Goal: Task Accomplishment & Management: Manage account settings

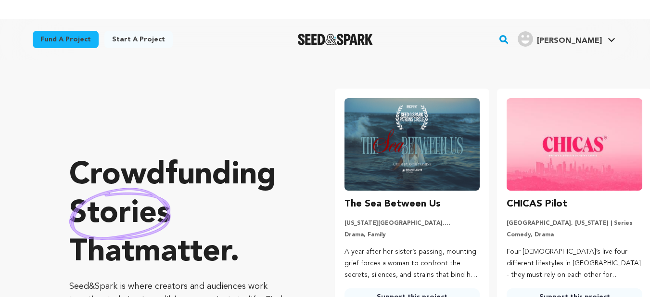
scroll to position [0, 170]
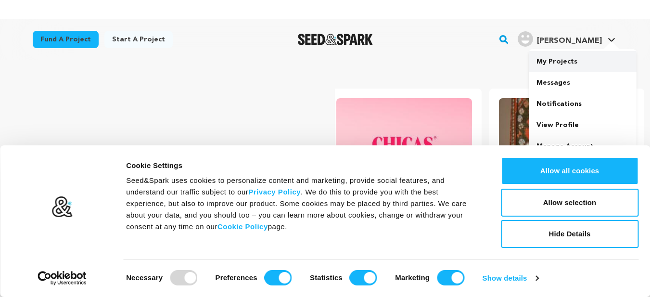
click at [584, 65] on link "My Projects" at bounding box center [582, 61] width 108 height 21
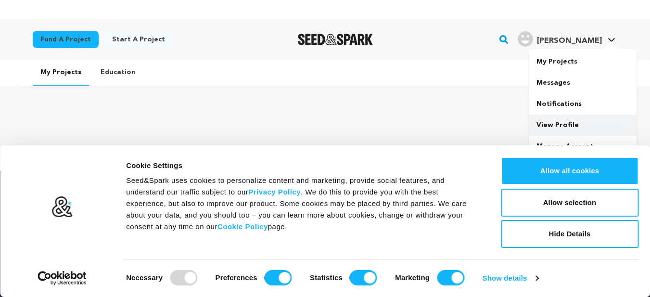
scroll to position [48, 0]
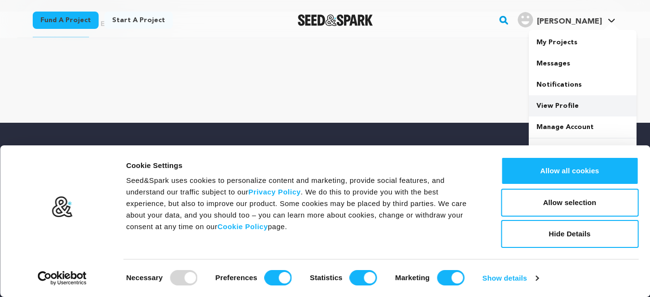
click at [587, 106] on link "View Profile" at bounding box center [582, 105] width 108 height 21
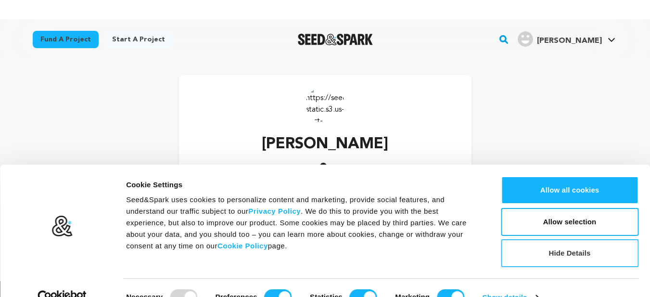
click at [534, 253] on button "Hide Details" at bounding box center [568, 253] width 137 height 28
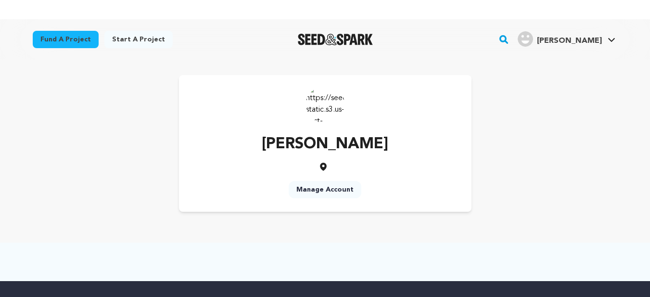
click at [339, 189] on link "Manage Account" at bounding box center [324, 189] width 73 height 17
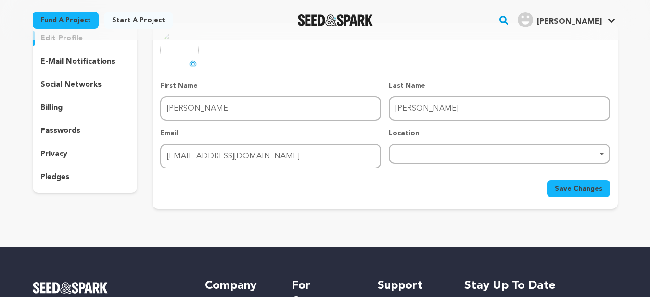
scroll to position [192, 0]
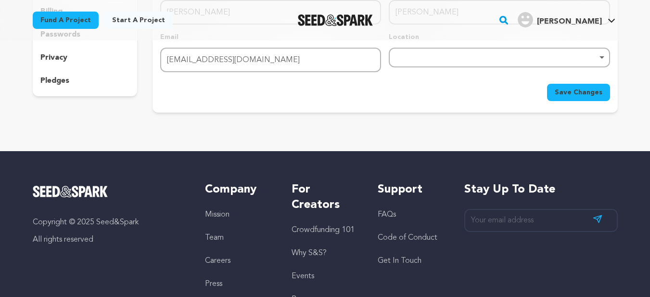
click at [415, 59] on div "Remove item" at bounding box center [498, 57] width 211 height 4
click at [393, 141] on main "Fund a project Start a project Search" at bounding box center [325, 112] width 650 height 571
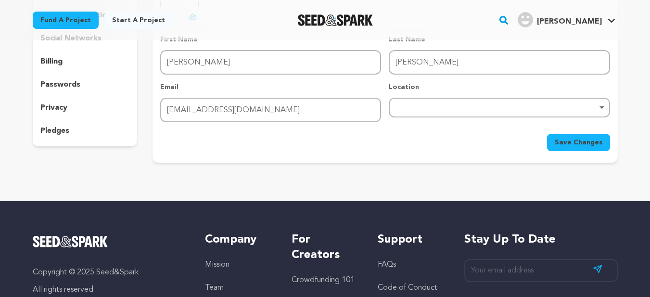
scroll to position [96, 0]
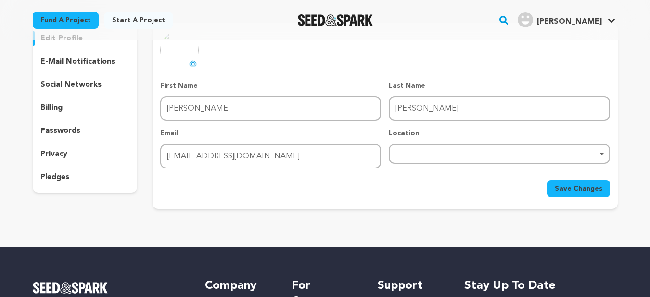
click at [448, 150] on div "Remove item" at bounding box center [498, 154] width 221 height 20
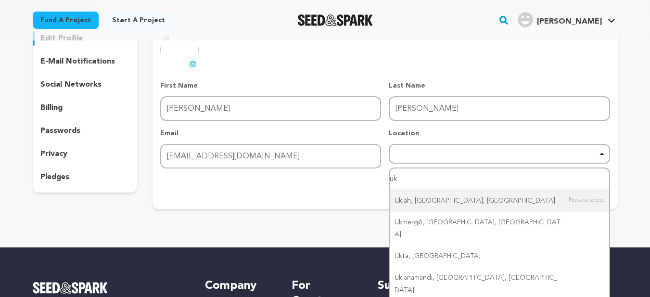
type input "u"
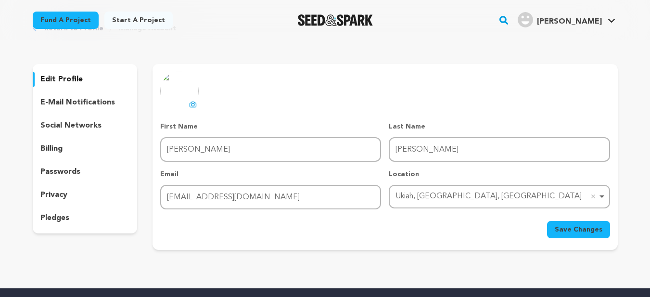
scroll to position [0, 0]
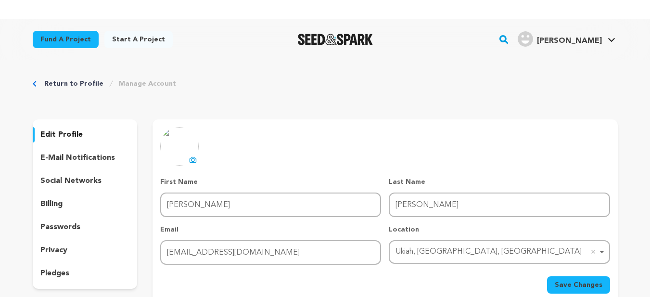
click at [194, 157] on icon at bounding box center [193, 159] width 6 height 5
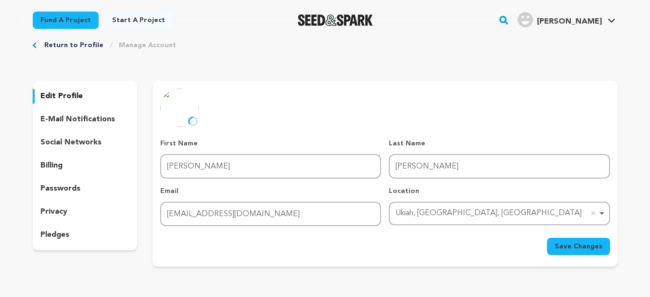
scroll to position [96, 0]
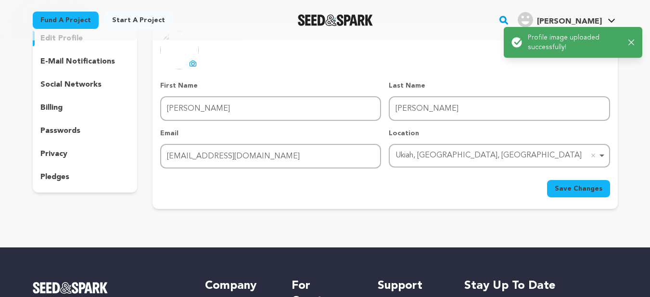
click at [554, 190] on button "Save Changes" at bounding box center [578, 188] width 63 height 17
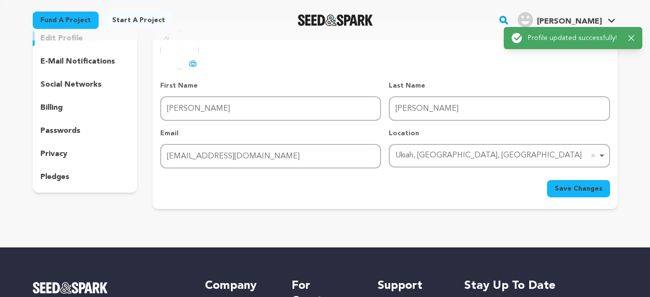
click at [76, 79] on p "social networks" at bounding box center [70, 85] width 61 height 12
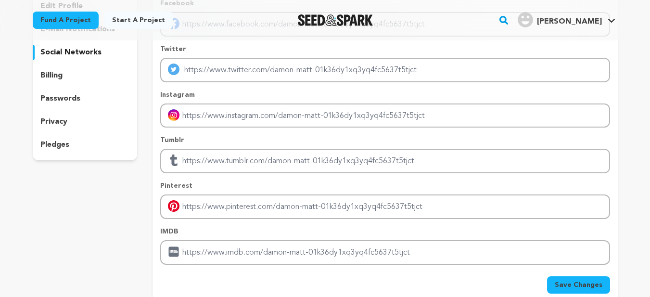
scroll to position [288, 0]
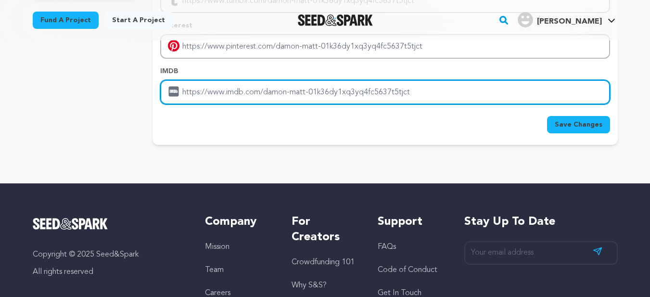
click at [271, 84] on input "Enter IMDB profile link" at bounding box center [384, 92] width 449 height 25
paste input "[URL][DOMAIN_NAME]"
type input "[URL][DOMAIN_NAME]"
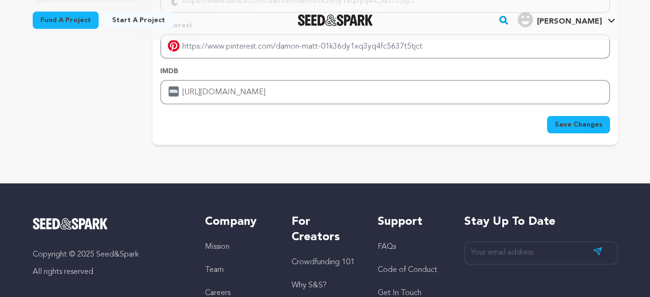
click at [587, 122] on span "Save Changes" at bounding box center [578, 125] width 48 height 10
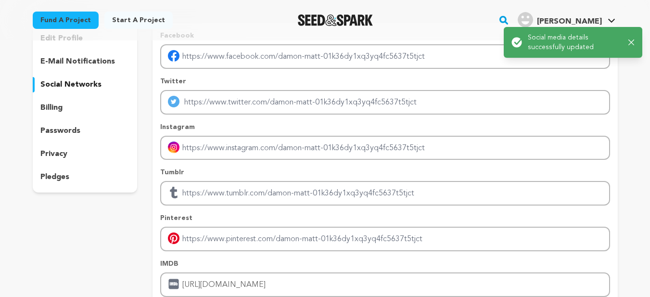
scroll to position [0, 0]
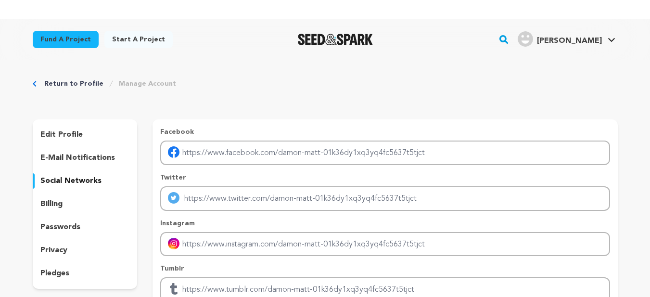
click at [75, 130] on p "edit profile" at bounding box center [61, 135] width 42 height 12
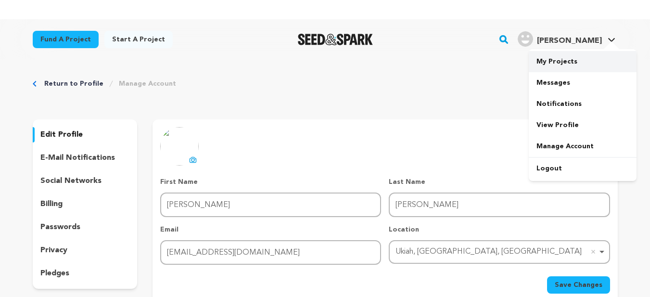
click at [570, 59] on link "My Projects" at bounding box center [582, 61] width 108 height 21
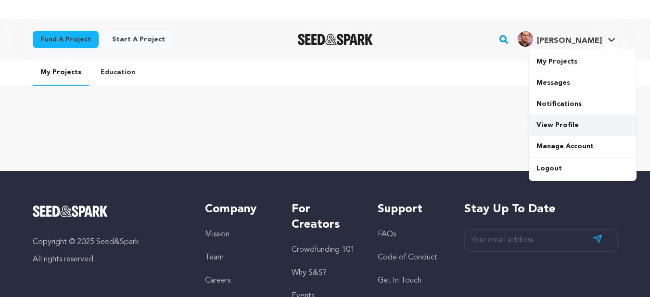
click at [556, 119] on link "View Profile" at bounding box center [582, 124] width 108 height 21
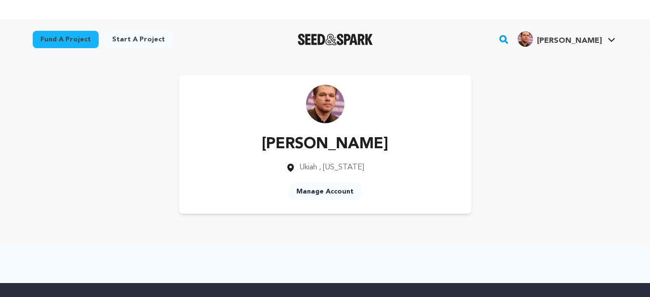
click at [314, 190] on link "Manage Account" at bounding box center [324, 191] width 73 height 17
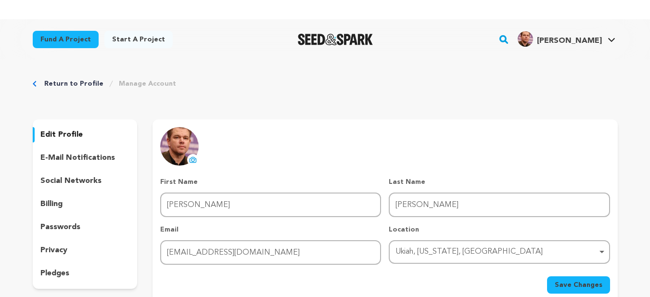
click at [76, 181] on p "social networks" at bounding box center [70, 181] width 61 height 12
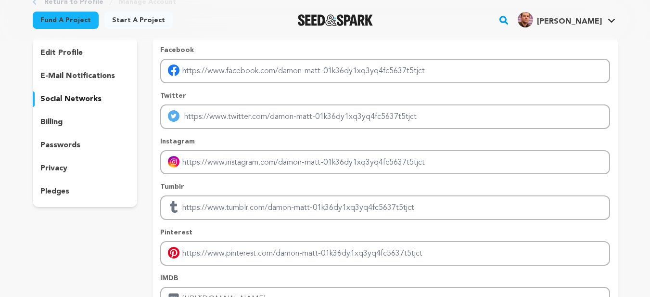
scroll to position [192, 0]
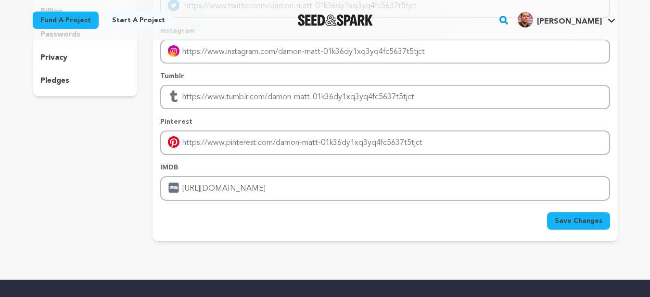
click at [245, 222] on div "Save Changes" at bounding box center [384, 220] width 449 height 17
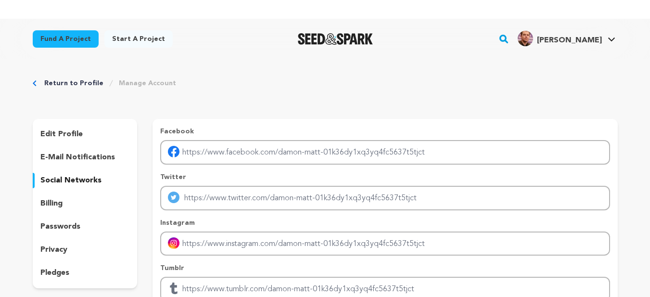
scroll to position [0, 0]
click at [309, 100] on div "Return to Profile Manage Account edit profile e-mail notifications social netwo…" at bounding box center [324, 258] width 615 height 397
